Goal: Task Accomplishment & Management: Use online tool/utility

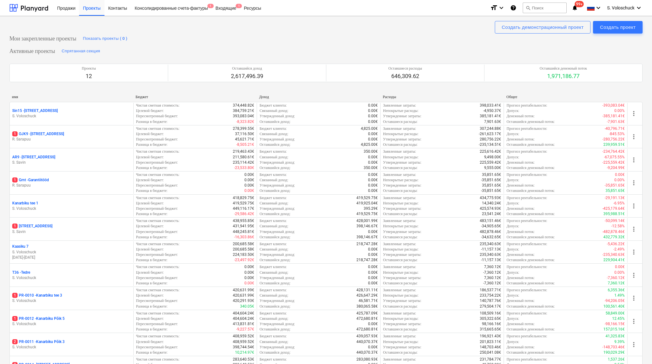
scroll to position [237, 0]
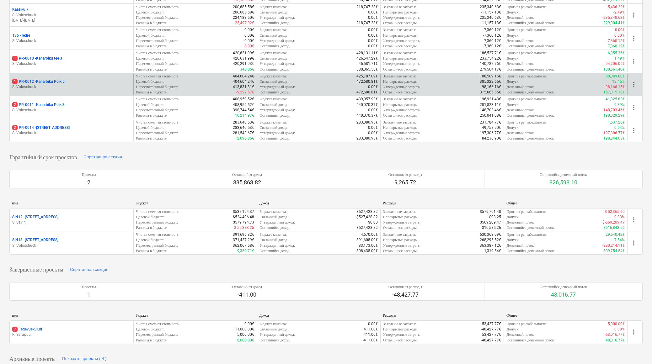
click at [82, 84] on p "S. Voloschuck" at bounding box center [71, 86] width 119 height 5
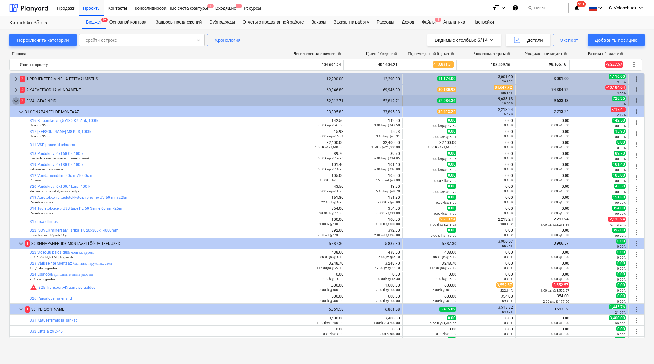
click at [18, 100] on span "keyboard_arrow_down" at bounding box center [16, 101] width 8 height 8
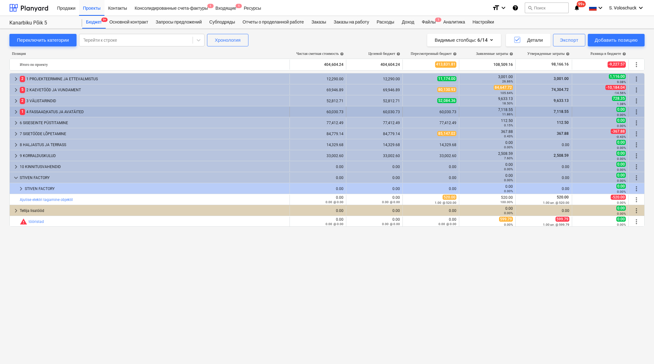
click at [15, 110] on span "keyboard_arrow_right" at bounding box center [16, 112] width 8 height 8
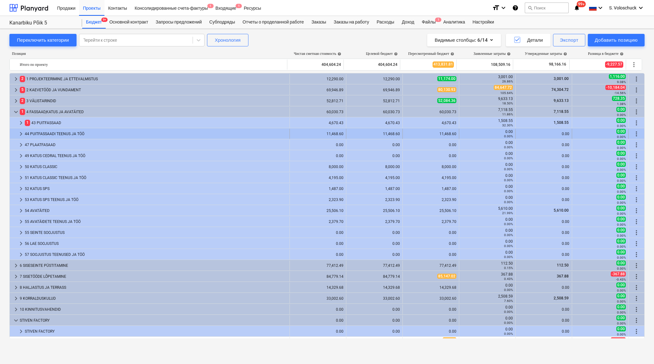
click at [21, 134] on span "keyboard_arrow_right" at bounding box center [21, 134] width 8 height 8
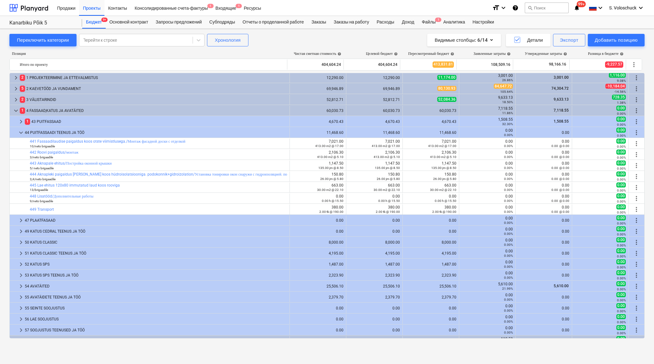
scroll to position [3, 0]
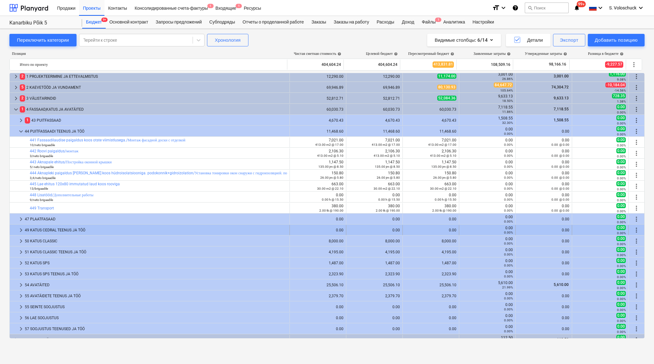
click at [20, 228] on span "keyboard_arrow_right" at bounding box center [21, 230] width 8 height 8
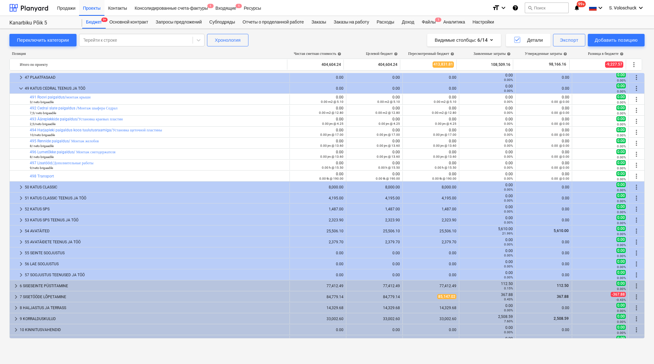
scroll to position [134, 0]
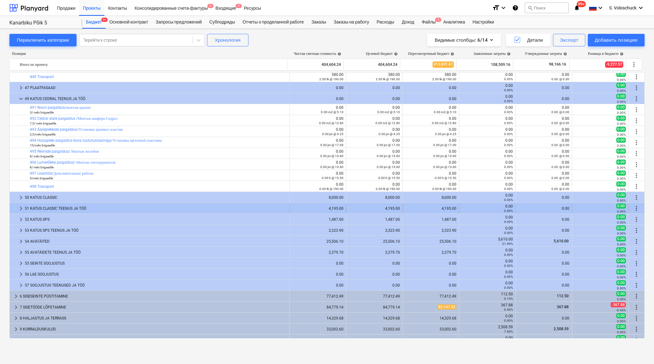
click at [21, 206] on span "keyboard_arrow_right" at bounding box center [21, 209] width 8 height 8
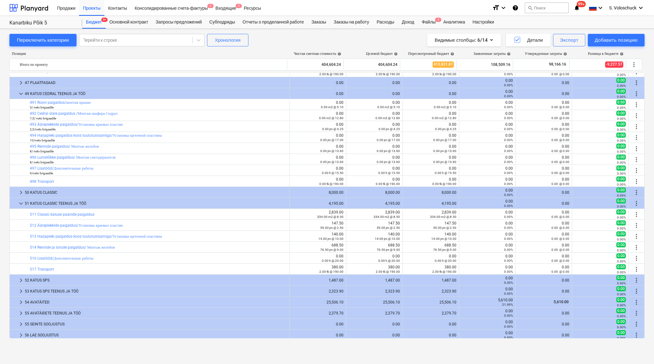
scroll to position [145, 0]
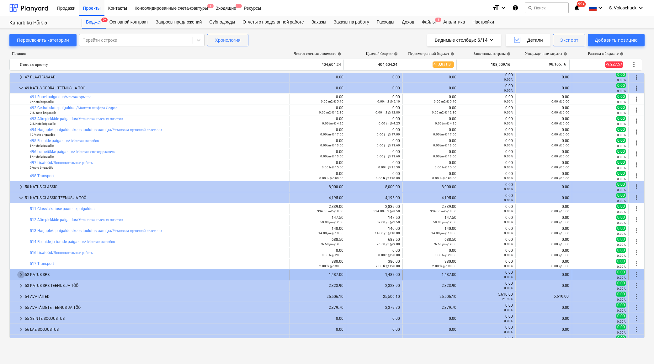
click at [22, 275] on span "keyboard_arrow_right" at bounding box center [21, 275] width 8 height 8
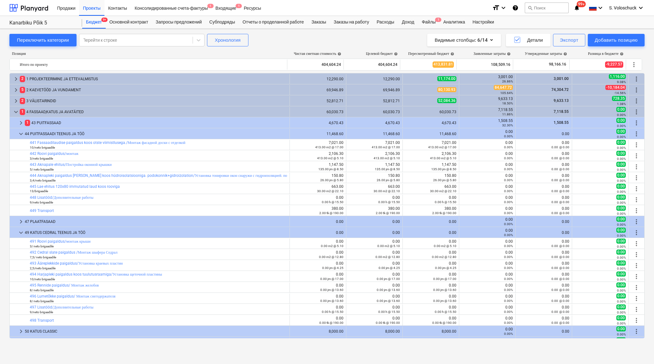
scroll to position [265, 0]
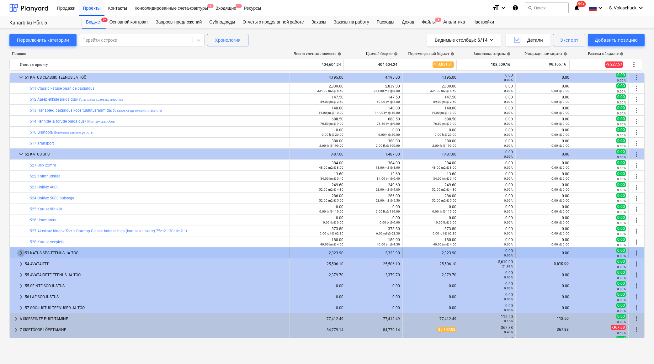
click at [19, 254] on span "keyboard_arrow_right" at bounding box center [21, 253] width 8 height 8
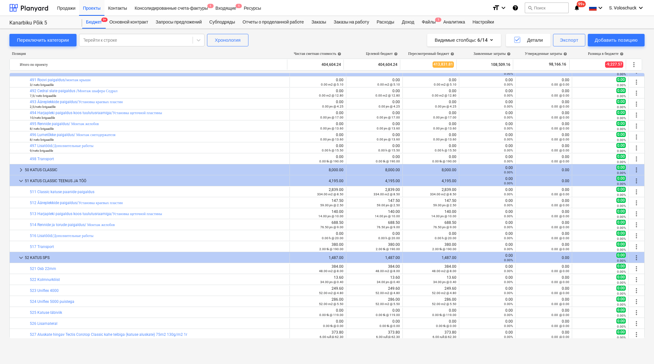
scroll to position [0, 0]
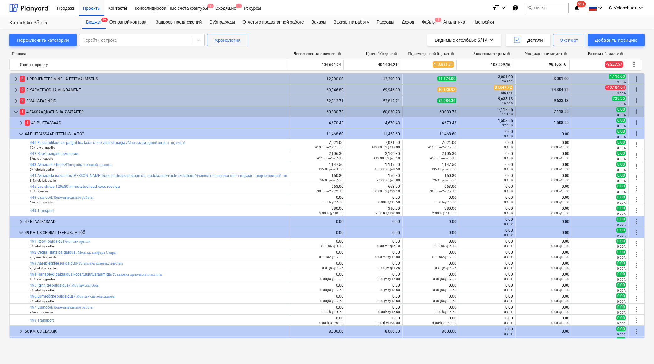
click at [14, 112] on span "keyboard_arrow_down" at bounding box center [16, 112] width 8 height 8
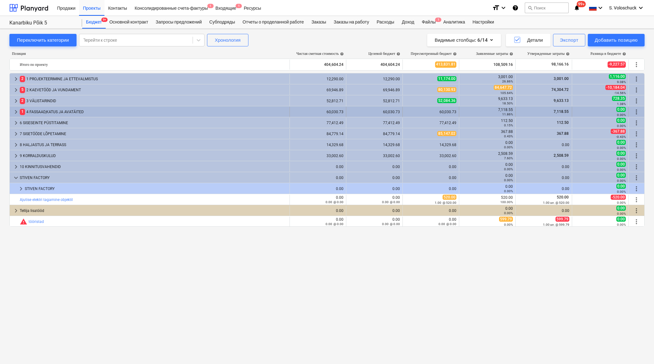
click at [15, 112] on span "keyboard_arrow_right" at bounding box center [16, 112] width 8 height 8
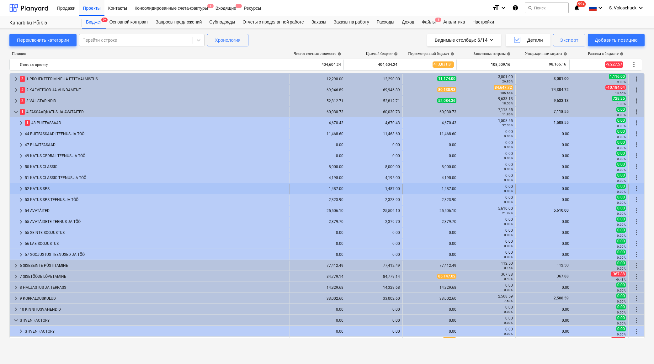
click at [21, 188] on span "keyboard_arrow_right" at bounding box center [21, 189] width 8 height 8
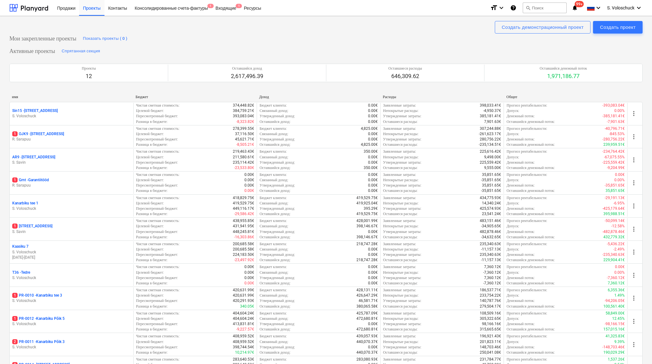
scroll to position [59, 0]
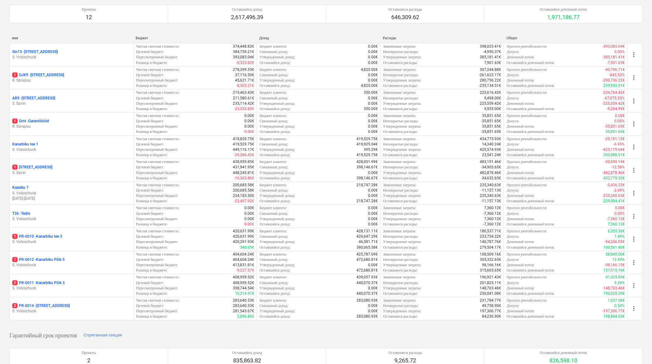
click at [92, 304] on div "2 PR-0014 - Luige tee 29" at bounding box center [71, 305] width 119 height 5
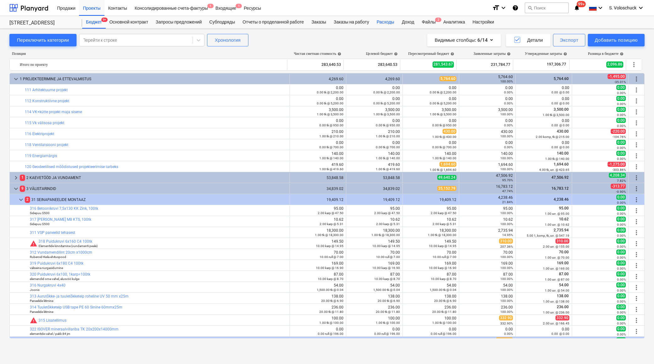
click at [395, 22] on div "Расходы" at bounding box center [385, 22] width 25 height 13
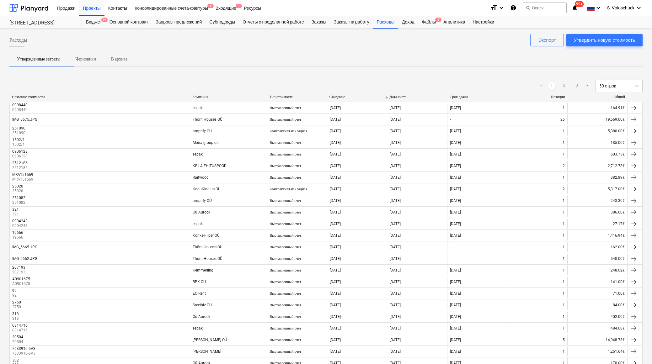
click at [203, 96] on div "Компания" at bounding box center [228, 97] width 72 height 5
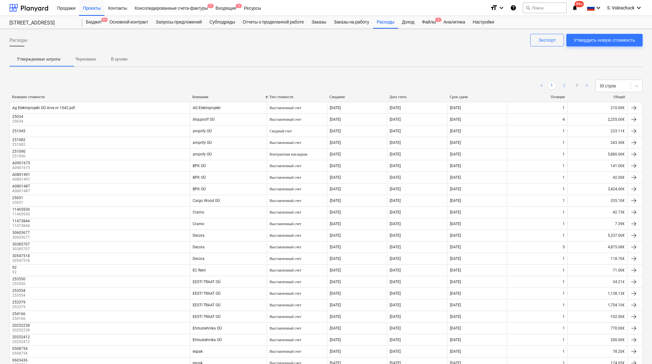
click at [563, 85] on link "2" at bounding box center [564, 86] width 8 height 8
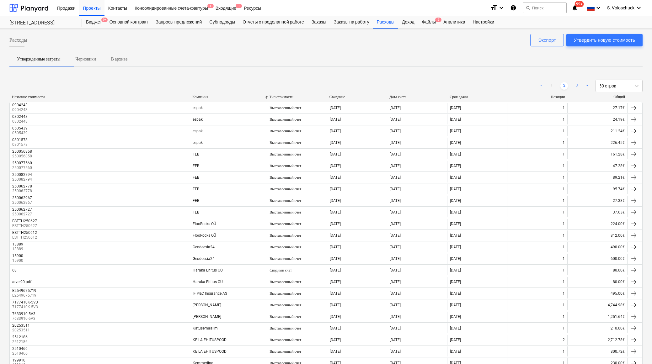
click at [576, 85] on link "3" at bounding box center [577, 86] width 8 height 8
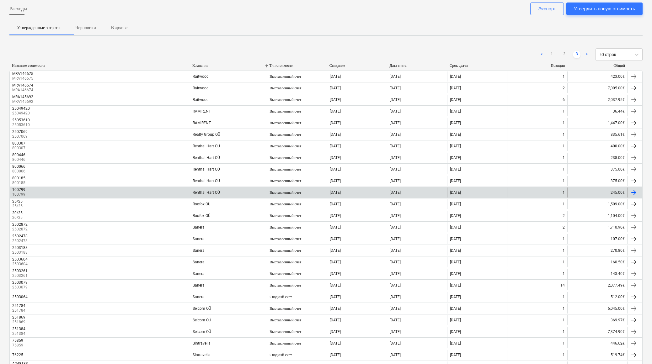
scroll to position [124, 0]
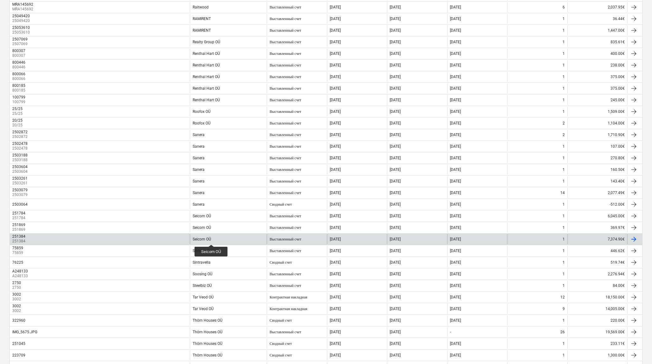
click at [211, 239] on div "Seicom OÜ" at bounding box center [202, 239] width 18 height 4
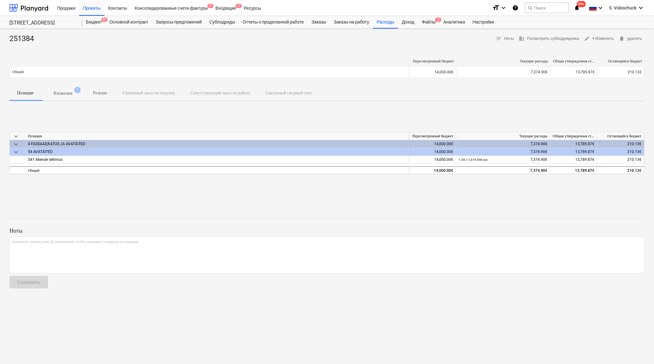
click at [70, 93] on p "Вложения" at bounding box center [63, 93] width 19 height 7
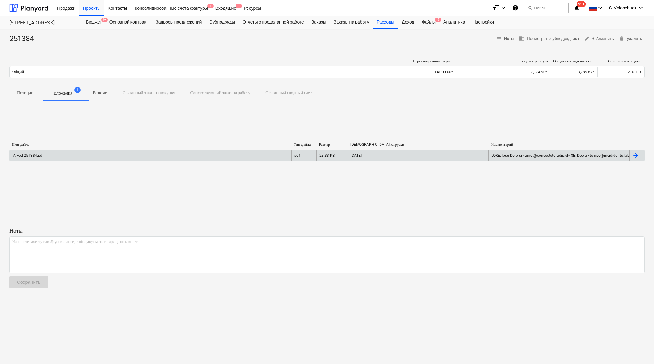
click at [223, 153] on div "Arved 251384.pdf" at bounding box center [151, 156] width 282 height 10
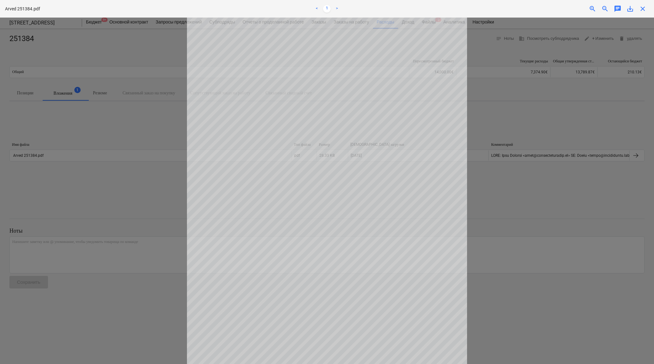
click at [561, 105] on div at bounding box center [327, 191] width 654 height 346
click at [641, 10] on span "close" at bounding box center [643, 9] width 8 height 8
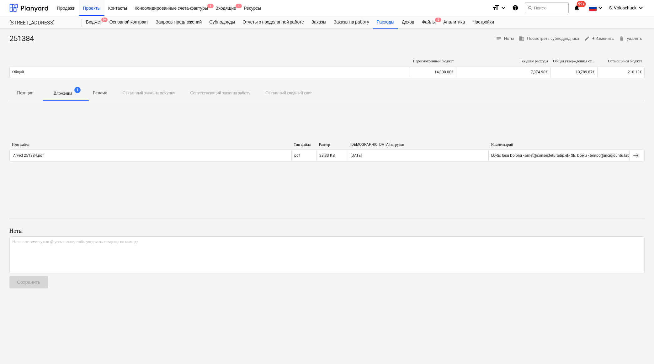
click at [606, 39] on span "edit + Изменить" at bounding box center [599, 38] width 30 height 7
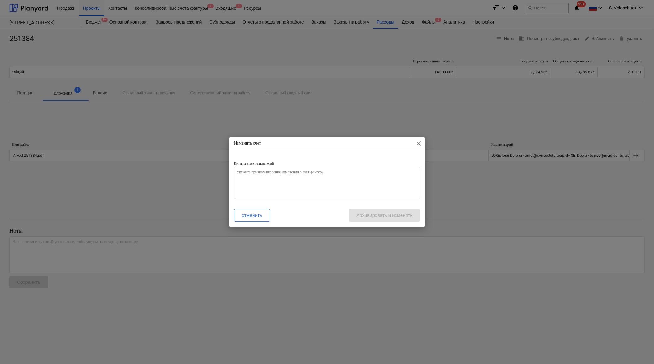
type textarea "x"
click at [298, 180] on textarea at bounding box center [327, 183] width 186 height 32
type textarea "v"
type textarea "x"
type textarea "va"
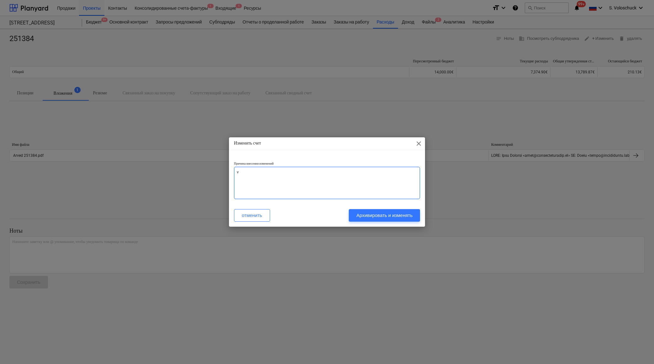
type textarea "x"
type textarea "val"
type textarea "x"
type textarea "vale"
type textarea "x"
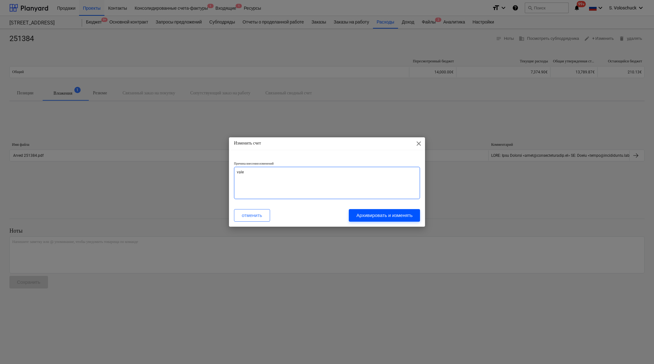
type textarea "vale"
click at [398, 214] on div "Архивировать и изменять" at bounding box center [384, 215] width 56 height 8
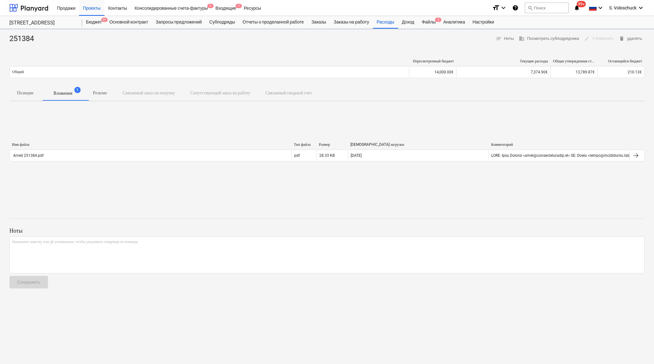
type textarea "x"
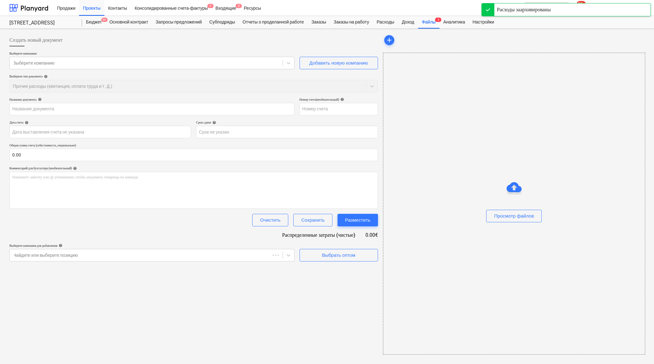
type input "251384"
type input "13 Jun 2025"
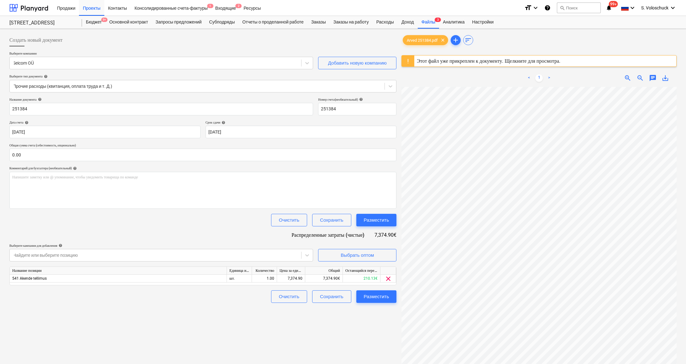
scroll to position [4, 0]
click at [339, 277] on div "7,374.90€" at bounding box center [324, 279] width 38 height 8
click at [303, 278] on div "7,374.90" at bounding box center [291, 279] width 28 height 8
drag, startPoint x: 303, startPoint y: 278, endPoint x: 286, endPoint y: 277, distance: 17.0
click at [286, 277] on input "7374.9" at bounding box center [291, 279] width 28 height 8
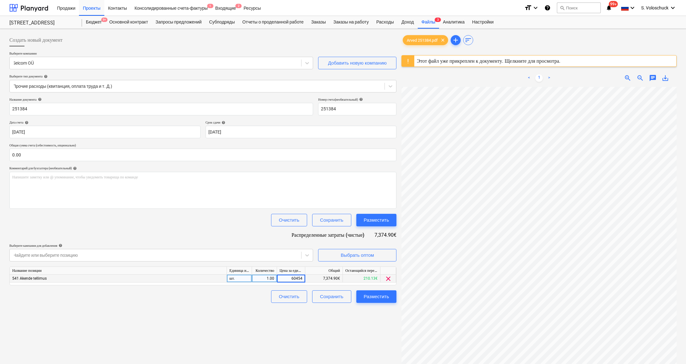
type input "6045"
click at [357, 317] on div "Создать новый документ Выберите компанию Seicom OÜ Добавить новую компанию Выбе…" at bounding box center [203, 233] width 392 height 404
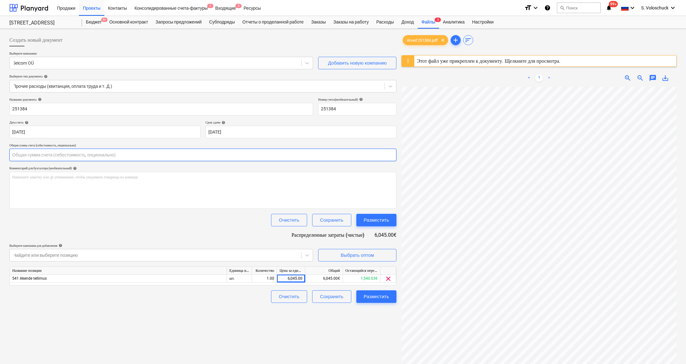
click at [69, 154] on input "text" at bounding box center [202, 155] width 387 height 13
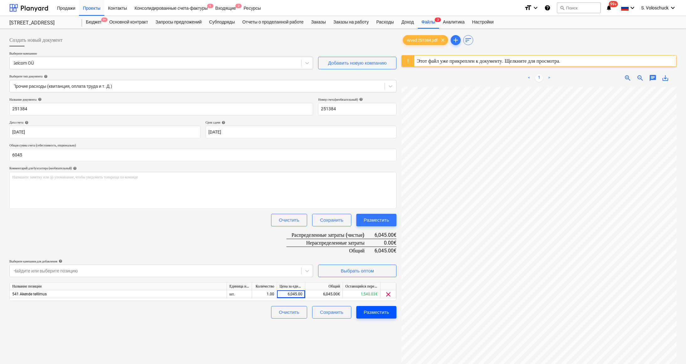
type input "6,045.00"
click at [373, 315] on button "Разместить" at bounding box center [377, 312] width 40 height 13
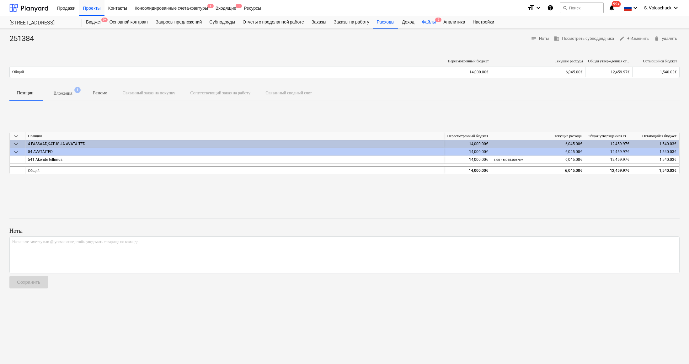
click at [439, 20] on div "Файлы 2" at bounding box center [428, 22] width 21 height 13
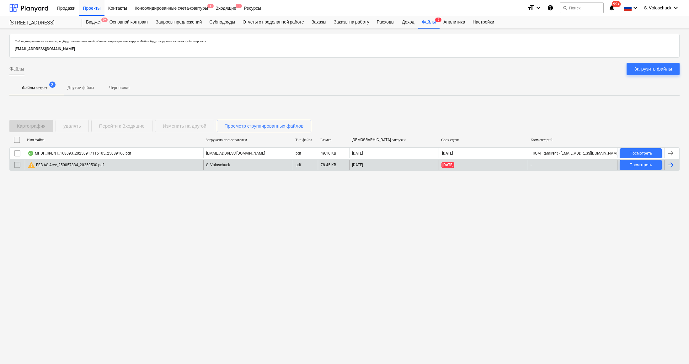
click at [82, 163] on div "warning FEB AS Arve_250057834_20250530.pdf" at bounding box center [66, 165] width 76 height 8
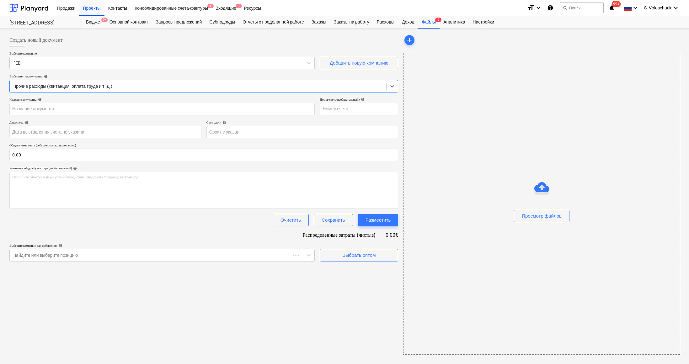
type input "250057834"
type input "30 May 2025"
type input "29 Jun 2025"
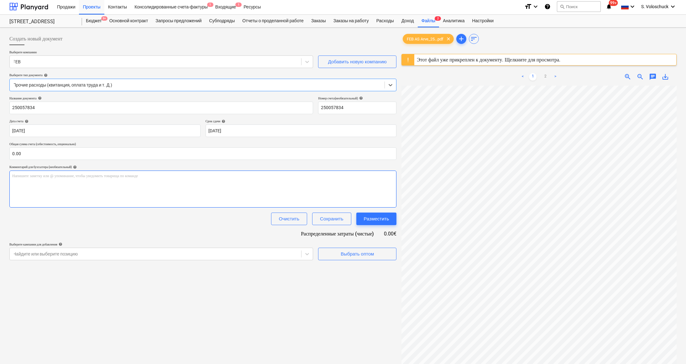
scroll to position [3, 0]
click at [451, 56] on div "Этот файл уже прикреплен к документу. Щелкните для просмотра." at bounding box center [489, 58] width 144 height 6
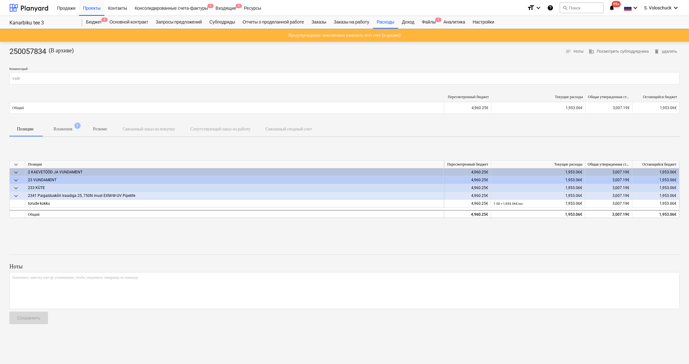
click at [72, 129] on p "Вложения" at bounding box center [63, 129] width 19 height 7
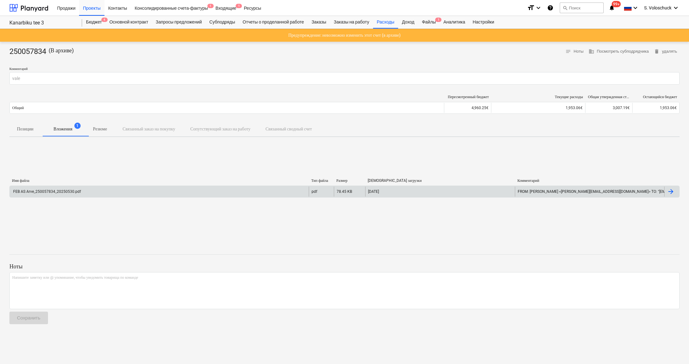
click at [79, 192] on div "FEB AS Arve_250057834_20250530.pdf" at bounding box center [46, 191] width 69 height 4
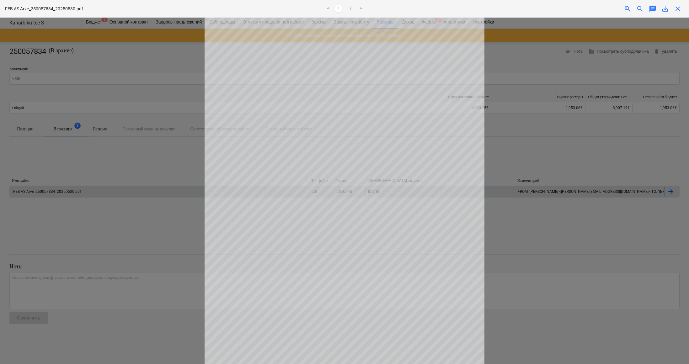
click at [651, 9] on span "close" at bounding box center [678, 9] width 8 height 8
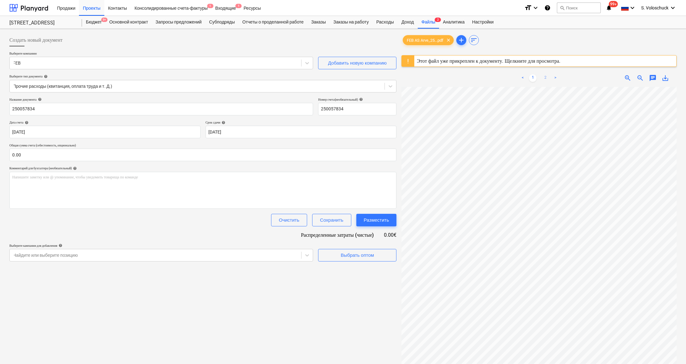
click at [545, 77] on link "2" at bounding box center [546, 78] width 8 height 8
click at [533, 78] on link "1" at bounding box center [533, 78] width 8 height 8
click at [439, 23] on div "Файлы 2" at bounding box center [428, 22] width 21 height 13
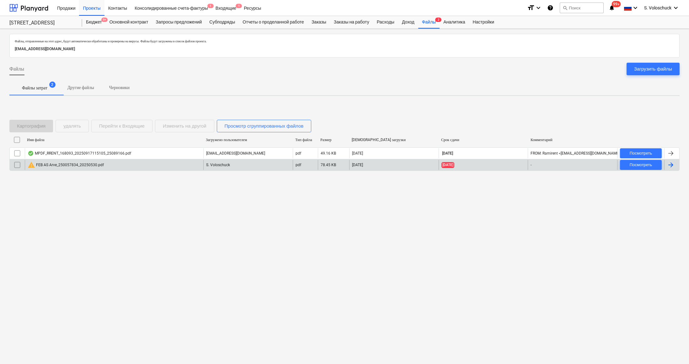
click at [71, 167] on div "warning FEB AS Arve_250057834_20250530.pdf" at bounding box center [66, 165] width 76 height 8
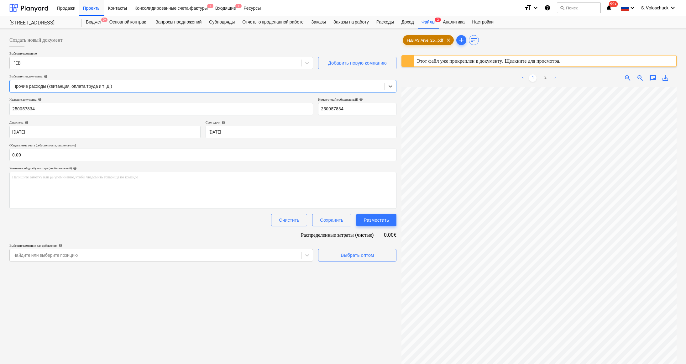
click at [443, 41] on span "FEB AS Arve_25...pdf" at bounding box center [425, 40] width 44 height 5
click at [429, 39] on span "FEB AS Arve_25...pdf" at bounding box center [425, 40] width 44 height 5
click at [432, 39] on span "FEB AS Arve_25...pdf" at bounding box center [425, 40] width 44 height 5
click at [433, 40] on span "FEB AS Arve_25...pdf" at bounding box center [425, 40] width 44 height 5
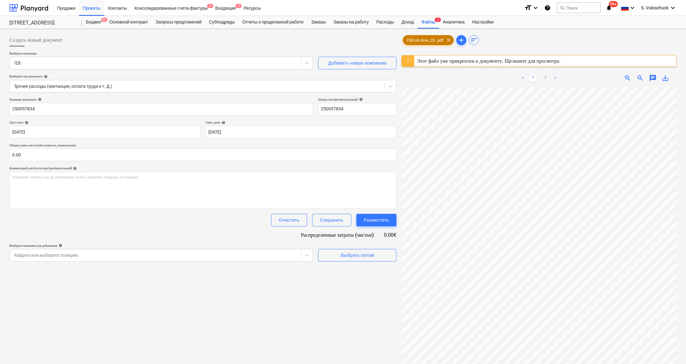
click at [446, 42] on span "FEB AS Arve_25...pdf" at bounding box center [425, 40] width 44 height 5
click at [436, 62] on div "Этот файл уже прикреплен к документу. Щелкните для просмотра." at bounding box center [489, 61] width 144 height 6
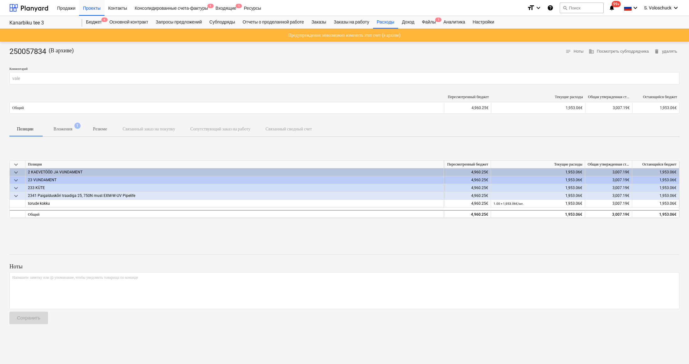
click at [72, 129] on p "Вложения" at bounding box center [63, 129] width 19 height 7
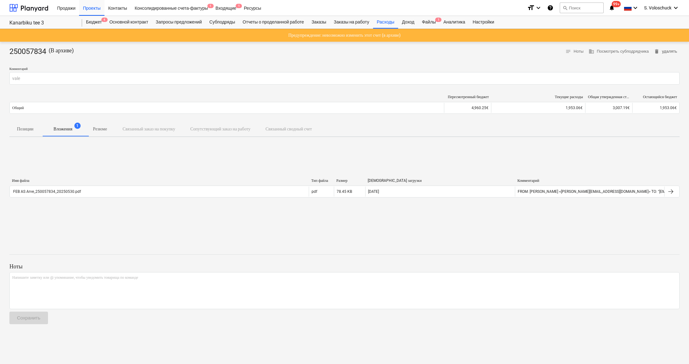
click at [651, 52] on span "delete удалять" at bounding box center [664, 51] width 23 height 7
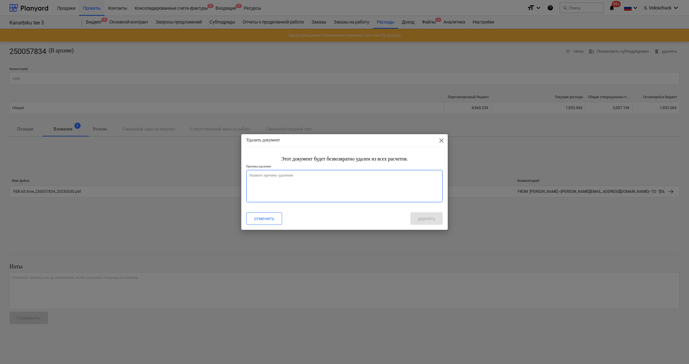
click at [338, 188] on textarea at bounding box center [344, 186] width 197 height 32
type textarea "x"
type textarea "v"
type textarea "x"
type textarea "va"
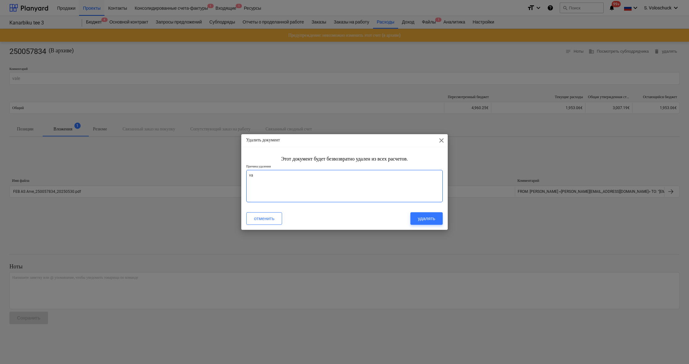
type textarea "x"
type textarea "val"
type textarea "x"
type textarea "vale"
click at [418, 217] on div "удалять" at bounding box center [427, 218] width 18 height 8
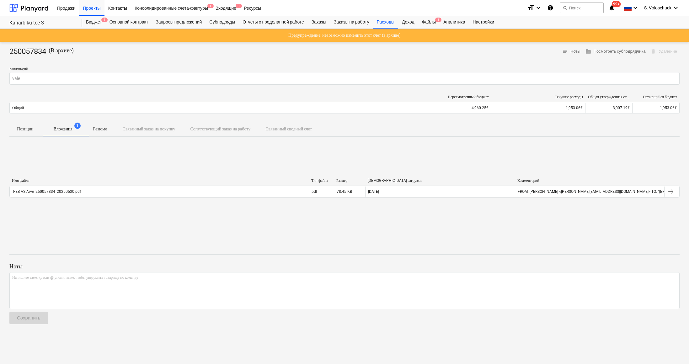
type textarea "x"
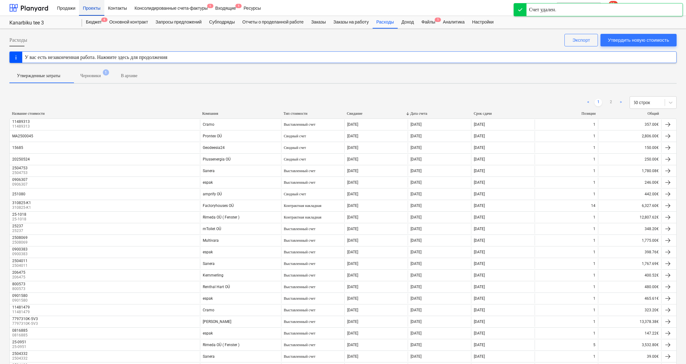
click at [94, 6] on div "Проекты" at bounding box center [91, 8] width 25 height 16
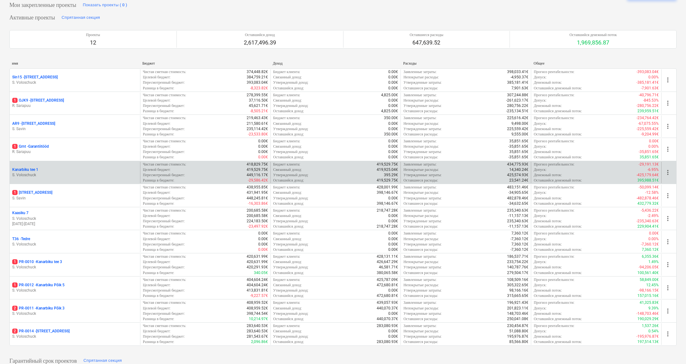
scroll to position [50, 0]
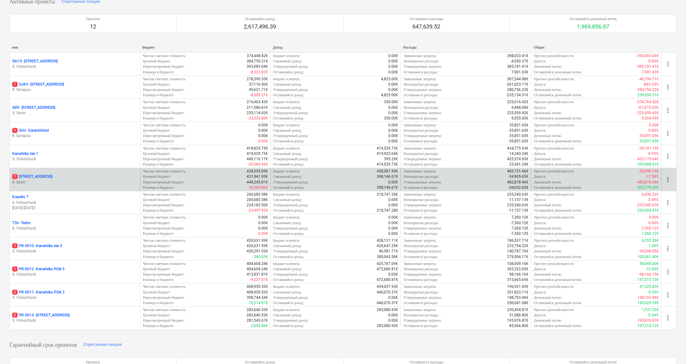
click at [58, 183] on div "1 Pärtli tee 26 S. Savin" at bounding box center [75, 180] width 130 height 22
click at [29, 175] on p "1 Pärtli tee 26" at bounding box center [32, 176] width 40 height 5
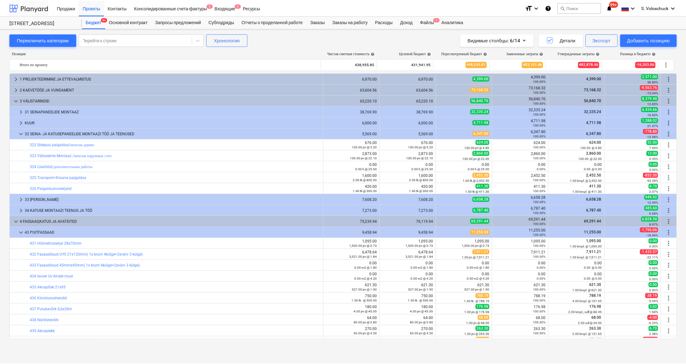
scroll to position [65, 0]
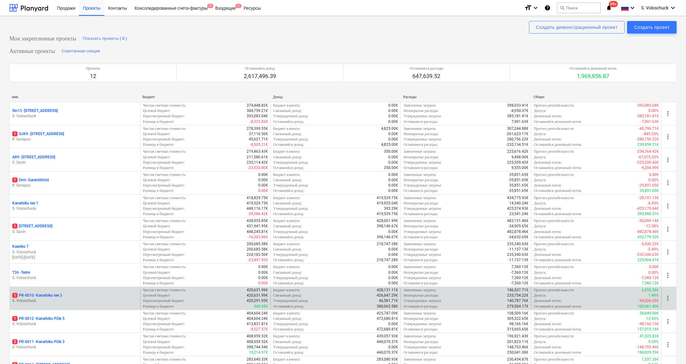
scroll to position [50, 0]
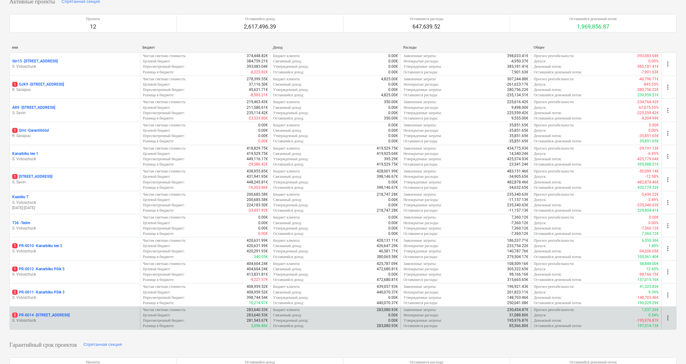
click at [55, 315] on p "2 PR-0014 - Luige tee 29" at bounding box center [40, 315] width 57 height 5
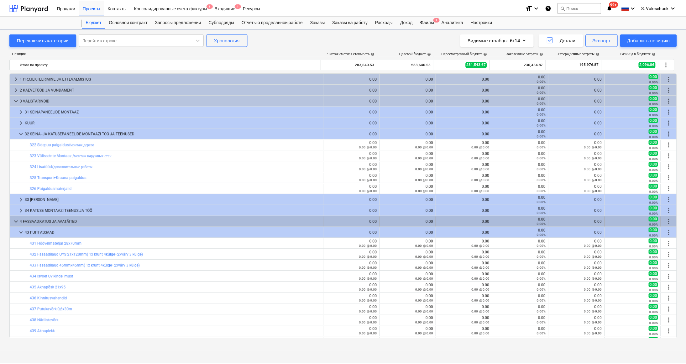
scroll to position [65, 0]
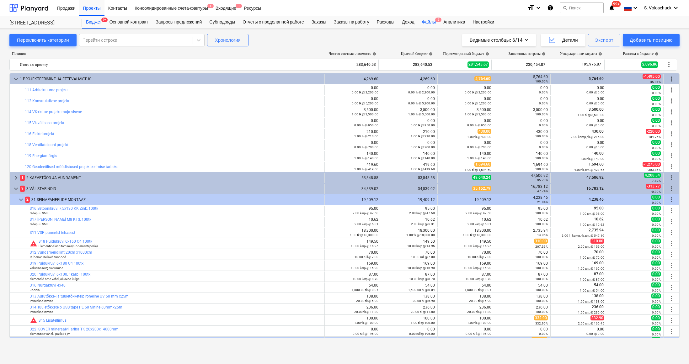
click at [430, 22] on div "Файлы 2" at bounding box center [428, 22] width 21 height 13
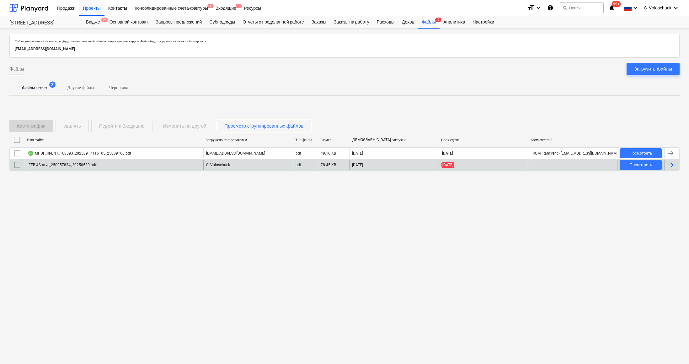
click at [124, 166] on div "FEB AS Arve_250057834_20250530.pdf" at bounding box center [114, 165] width 178 height 10
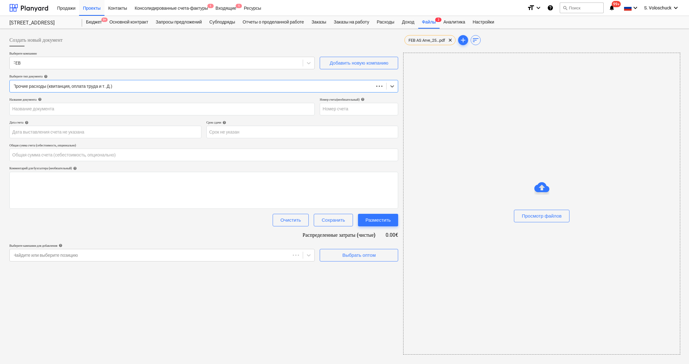
type input "250057834"
type input "30 May 2025"
type input "29 Jun 2025"
type input "0.00"
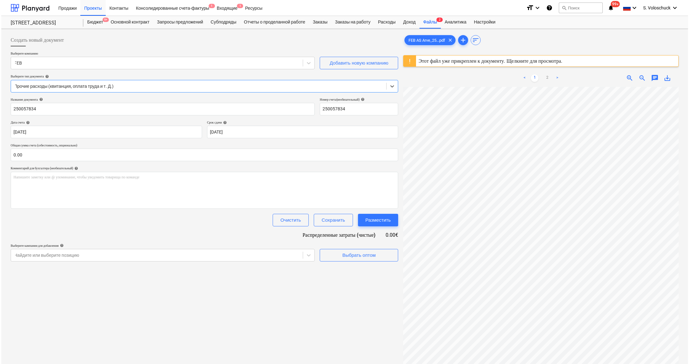
scroll to position [74, 0]
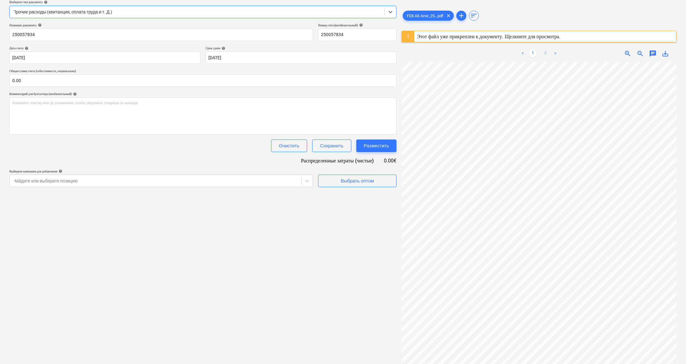
click at [544, 52] on link "2" at bounding box center [546, 54] width 8 height 8
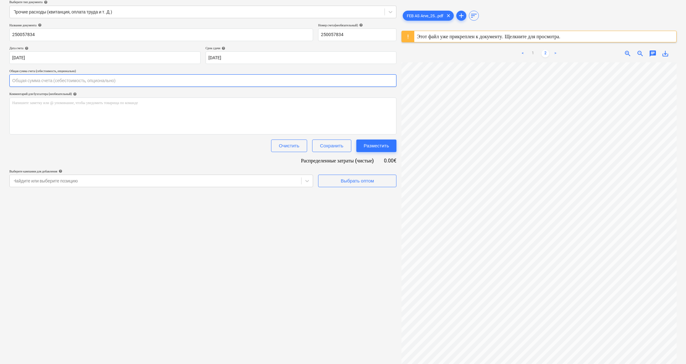
click at [66, 83] on input "text" at bounding box center [202, 80] width 387 height 13
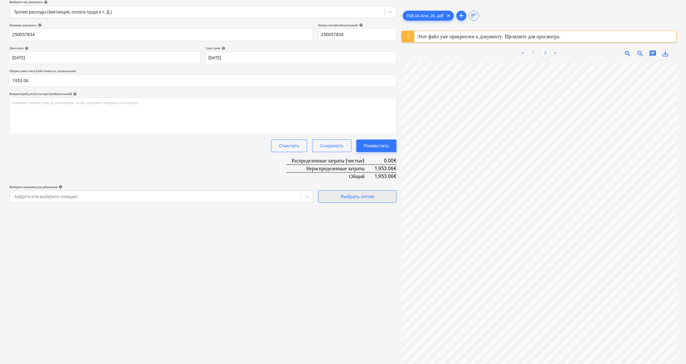
type input "1,953.06"
click at [359, 195] on div "Выбрать оптом" at bounding box center [357, 197] width 33 height 8
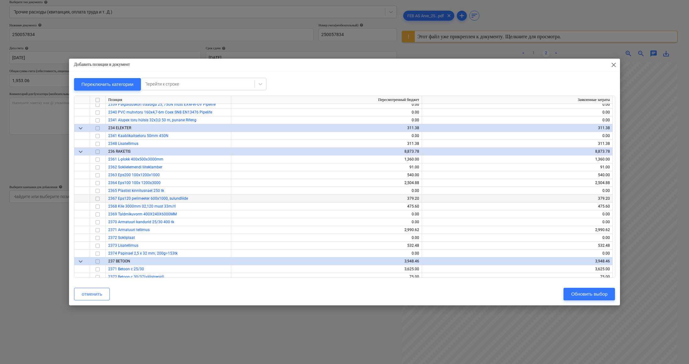
scroll to position [748, 0]
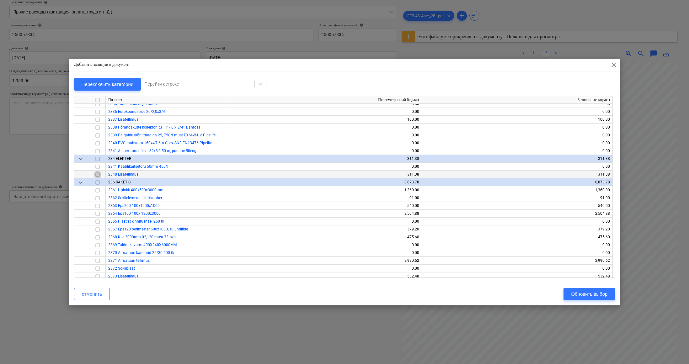
click at [99, 174] on input "checkbox" at bounding box center [98, 175] width 8 height 8
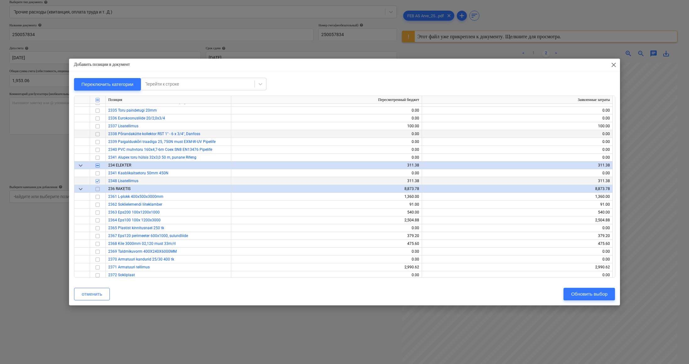
scroll to position [741, 0]
click at [97, 128] on input "checkbox" at bounding box center [98, 128] width 8 height 8
click at [598, 293] on div "Обновить выбор" at bounding box center [589, 294] width 36 height 8
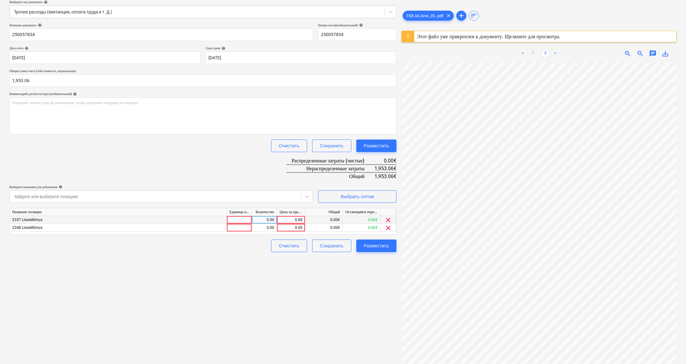
click at [388, 219] on span "clear" at bounding box center [389, 220] width 8 height 8
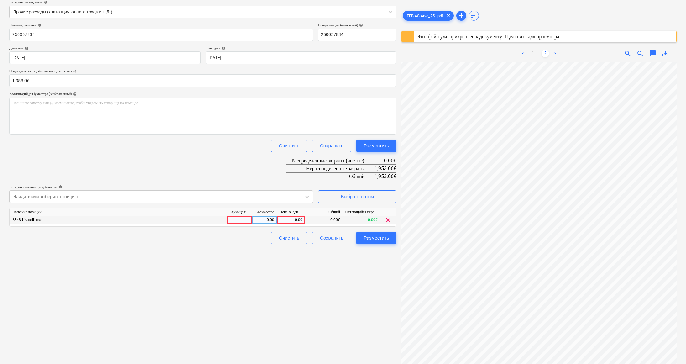
click at [287, 219] on div "0.00" at bounding box center [291, 220] width 23 height 8
type input "1953.06"
click at [203, 248] on div "Создать новый документ Выберите компанию FEB Добавить новую компанию Выберите т…" at bounding box center [203, 159] width 392 height 404
click at [373, 240] on div "Разместить" at bounding box center [376, 238] width 25 height 8
